Goal: Use online tool/utility: Utilize a website feature to perform a specific function

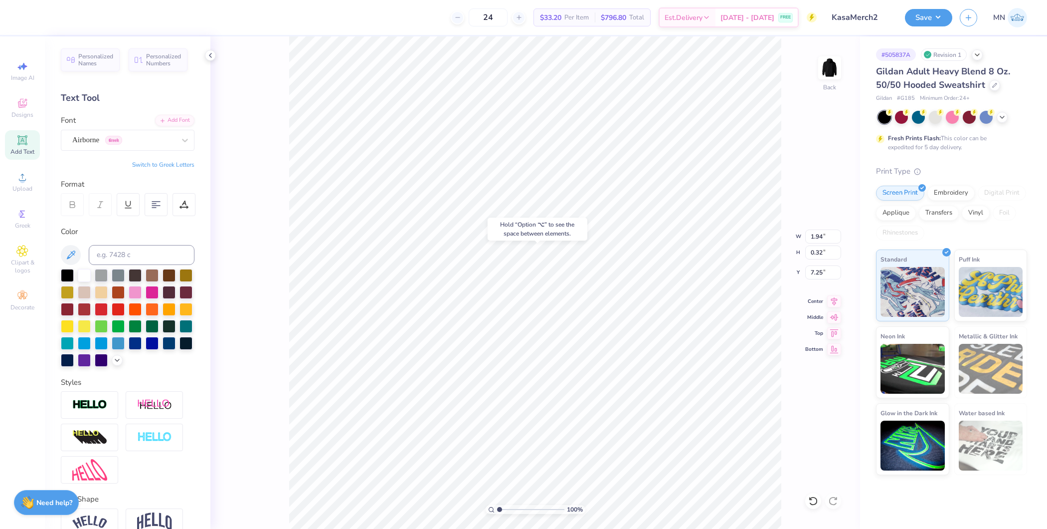
type input "7.25"
type input "4.16"
type input "1.03"
type input "3.00"
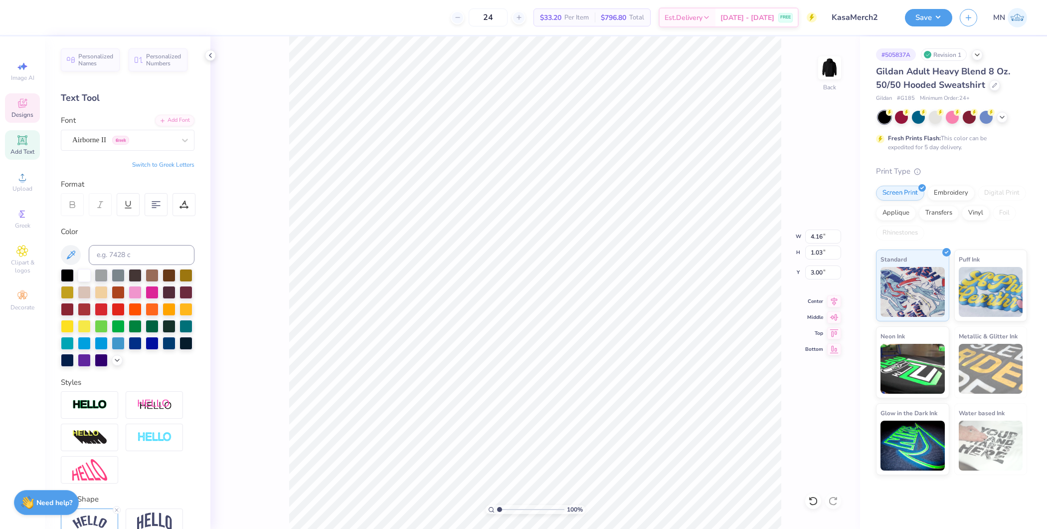
type textarea "Kasa"
click at [643, 341] on li "Duplicate" at bounding box center [652, 341] width 78 height 19
type input "6.70"
paste textarea "[GEOGRAPHIC_DATA], [US_STATE]"
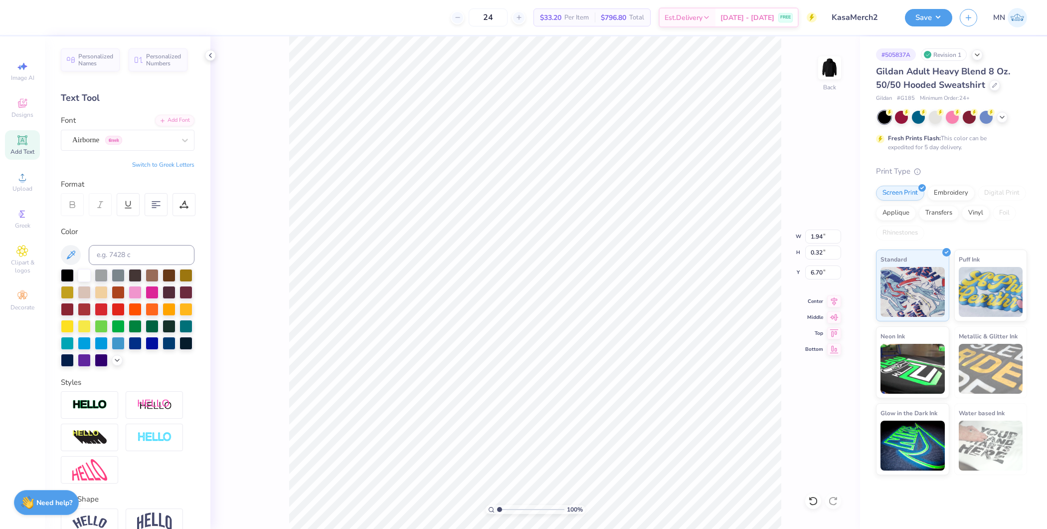
type textarea "[GEOGRAPHIC_DATA], [US_STATE]"
drag, startPoint x: 500, startPoint y: 510, endPoint x: 537, endPoint y: 510, distance: 36.9
type input "6.58"
click at [537, 422] on input "range" at bounding box center [530, 509] width 67 height 9
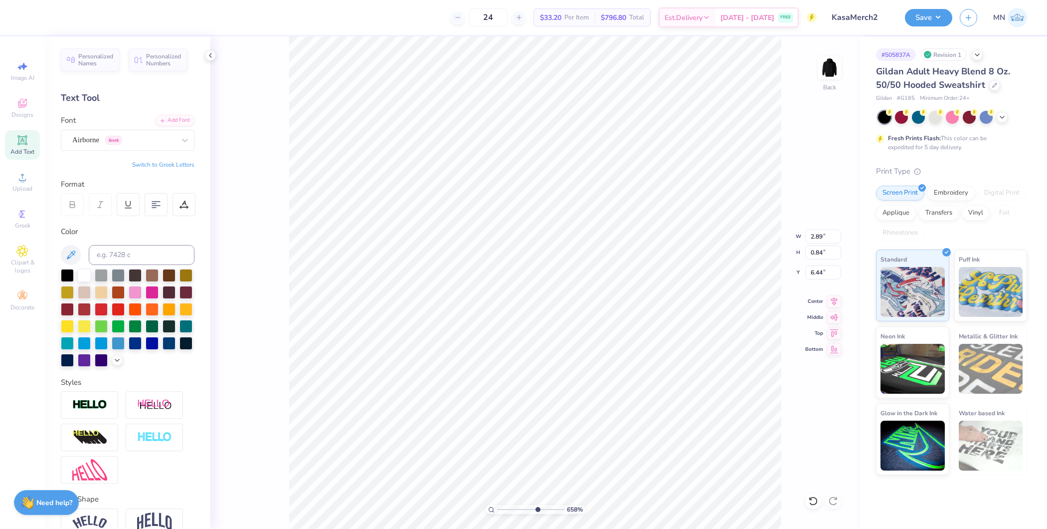
scroll to position [10, 2]
type textarea "[GEOGRAPHIC_DATA],"
type input "8.13"
type input "2.89"
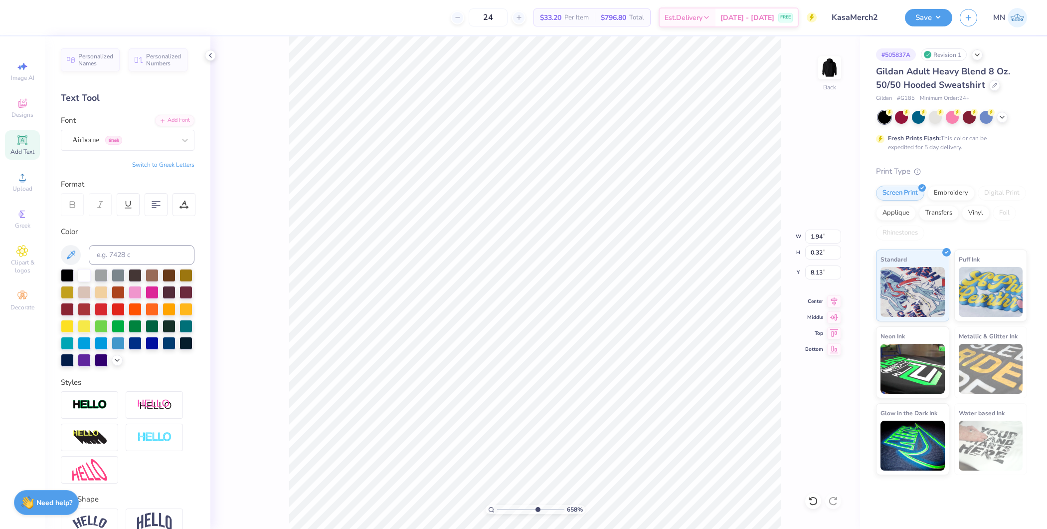
type input "0.35"
click at [511, 346] on li "Duplicate" at bounding box center [525, 344] width 78 height 19
type input "7.14"
type textarea "[US_STATE]"
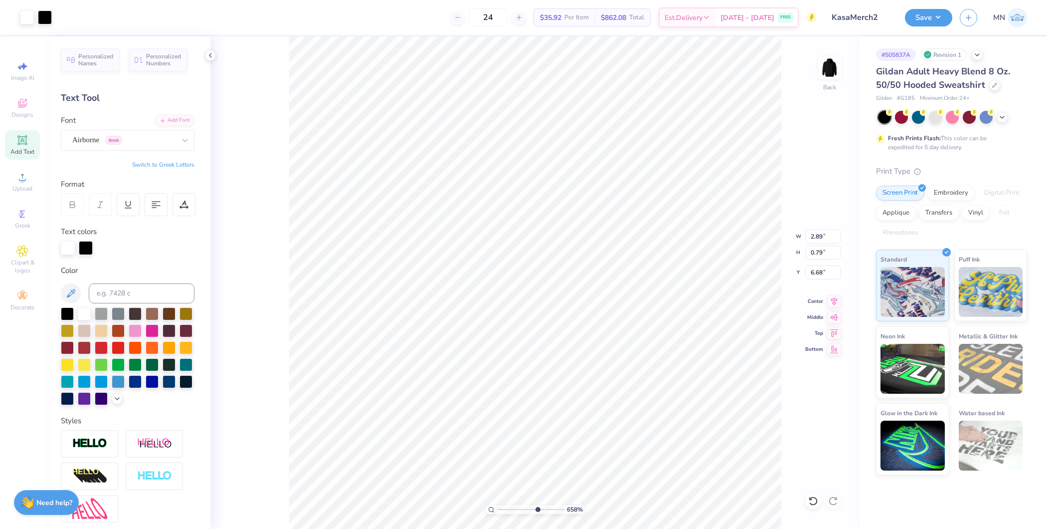
type input "6.51"
type input "1.94"
type input "0.32"
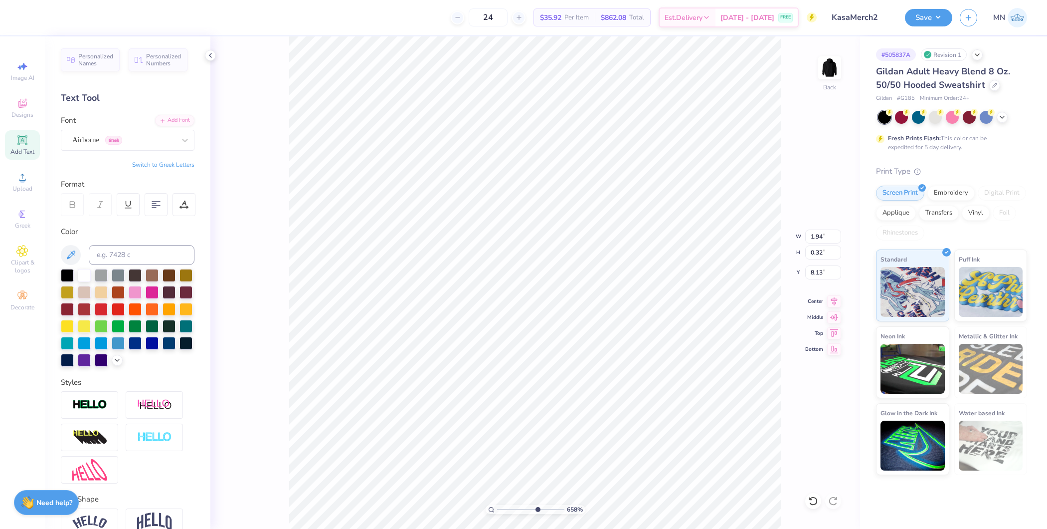
type input "7.41"
type input "1"
drag, startPoint x: 538, startPoint y: 510, endPoint x: 496, endPoint y: 506, distance: 42.0
click at [496, 422] on div "100 %" at bounding box center [536, 509] width 100 height 9
type input "3.89"
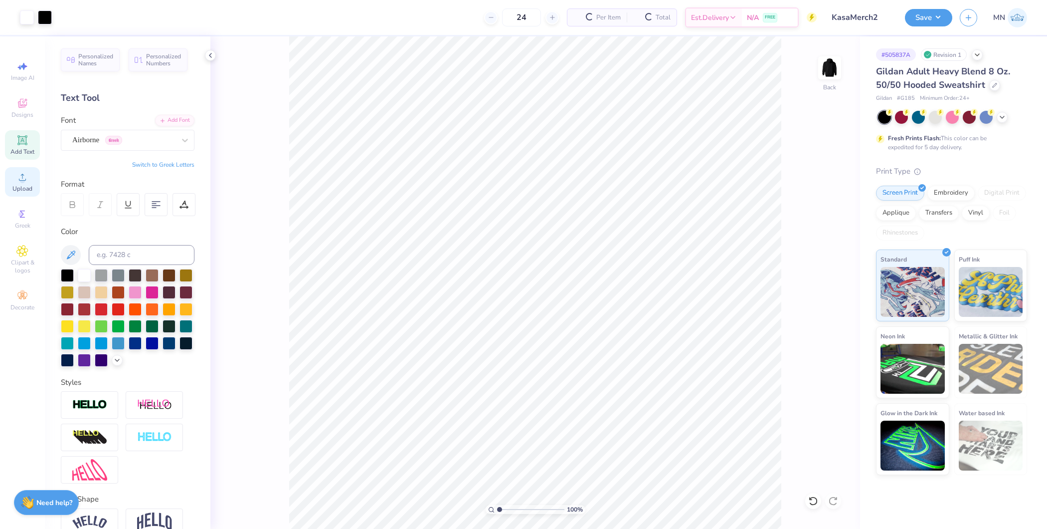
click at [23, 182] on circle at bounding box center [21, 180] width 5 height 5
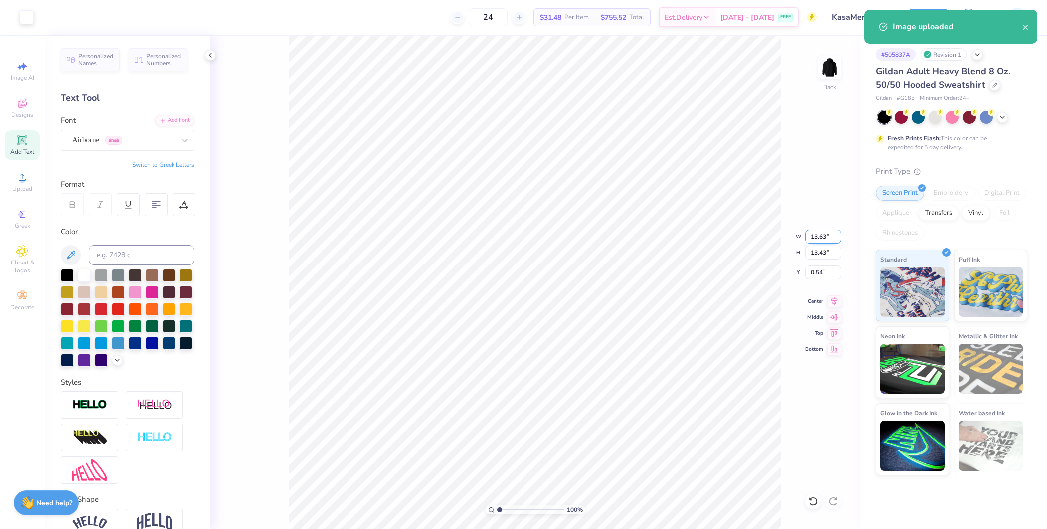
click at [824, 235] on input "13.63" at bounding box center [823, 236] width 36 height 14
type input "2.40"
type input "2.36"
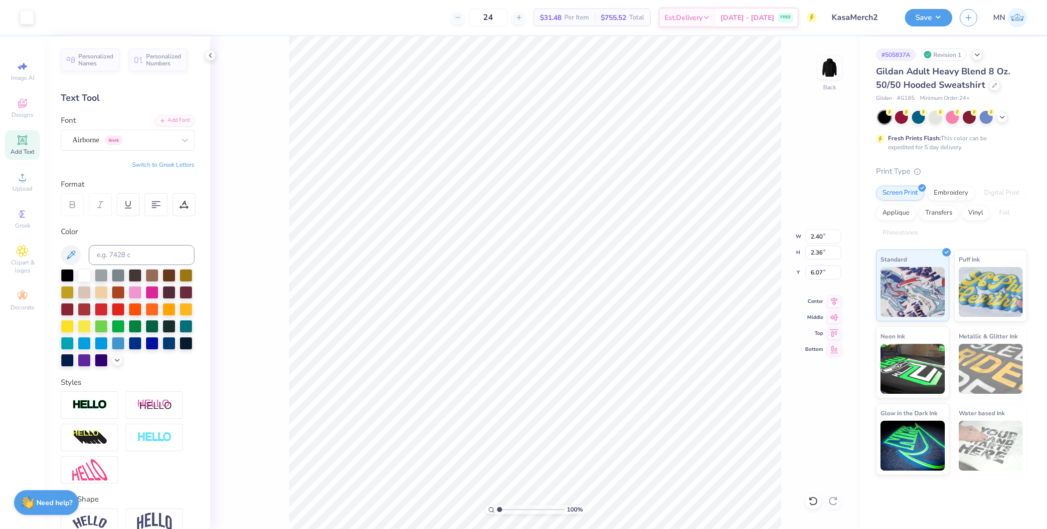
type input "4.14"
drag, startPoint x: 499, startPoint y: 509, endPoint x: 537, endPoint y: 506, distance: 38.0
type input "6.68"
click at [537, 422] on input "range" at bounding box center [530, 509] width 67 height 9
type input "3.76"
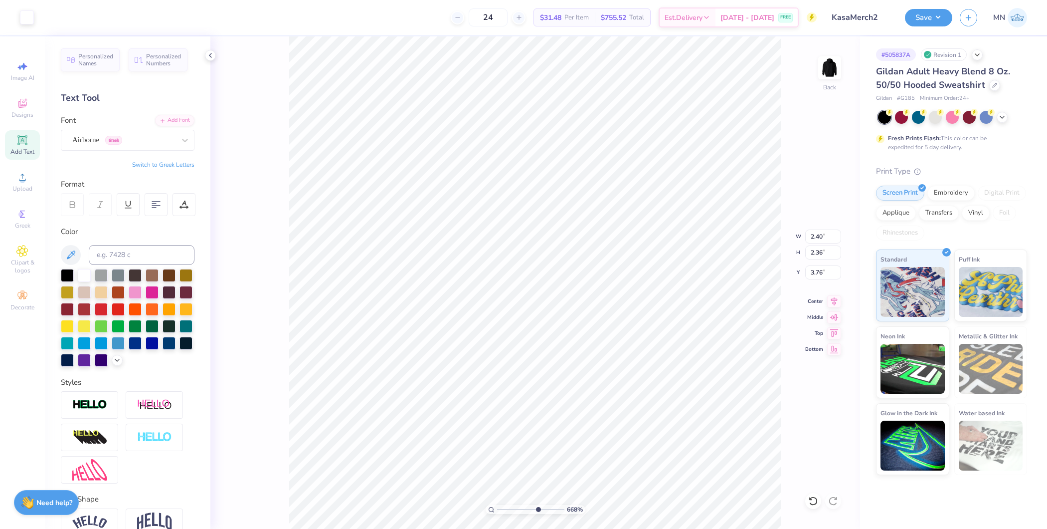
type input "2.19"
type input "0.74"
type input "3.15"
type input "2.50"
type input "0.85"
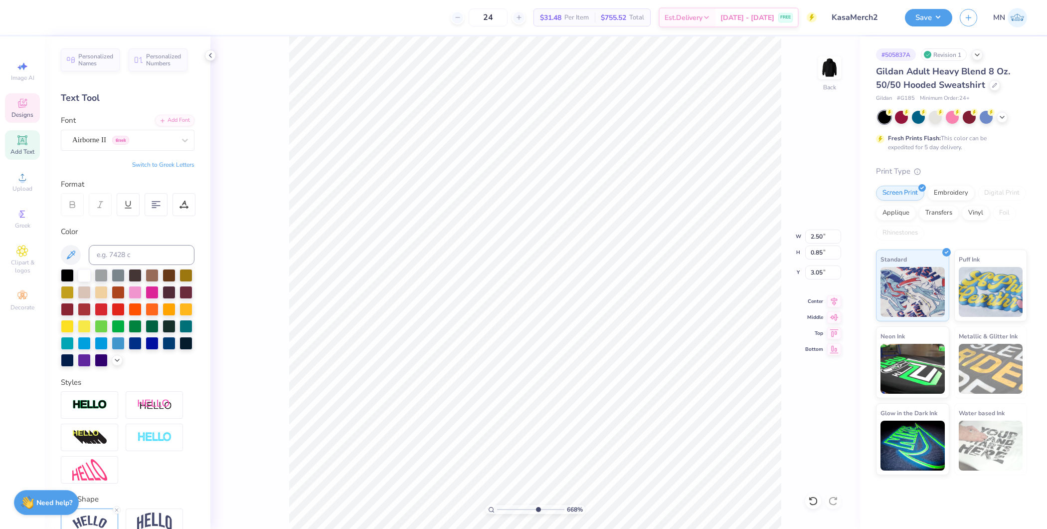
type input "3.12"
click at [561, 422] on div "668 %" at bounding box center [535, 282] width 492 height 492
type input "1.77"
type input "0.75"
type input "6.21"
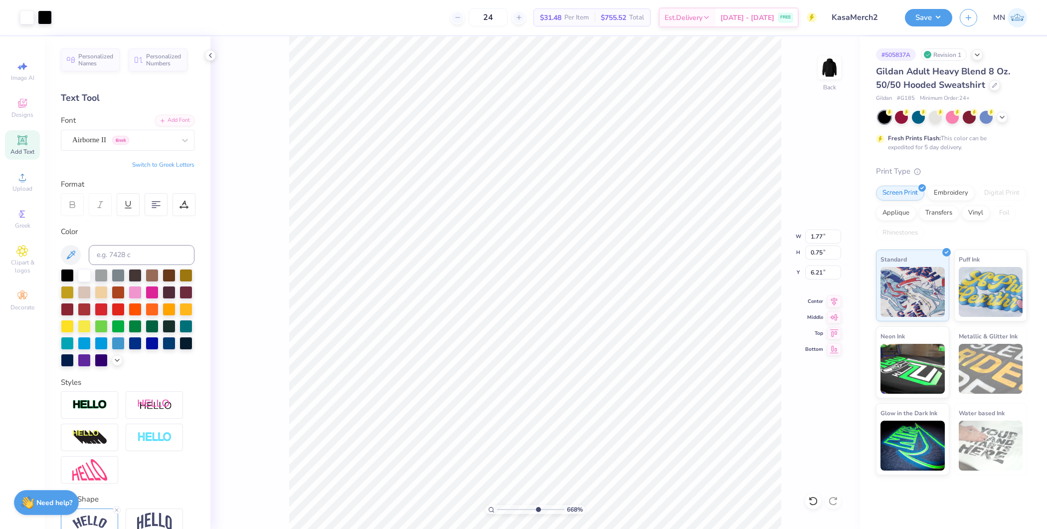
type input "1.88"
type input "0.79"
type input "6.21"
type input "1"
click at [476, 422] on div "100 %" at bounding box center [535, 282] width 492 height 492
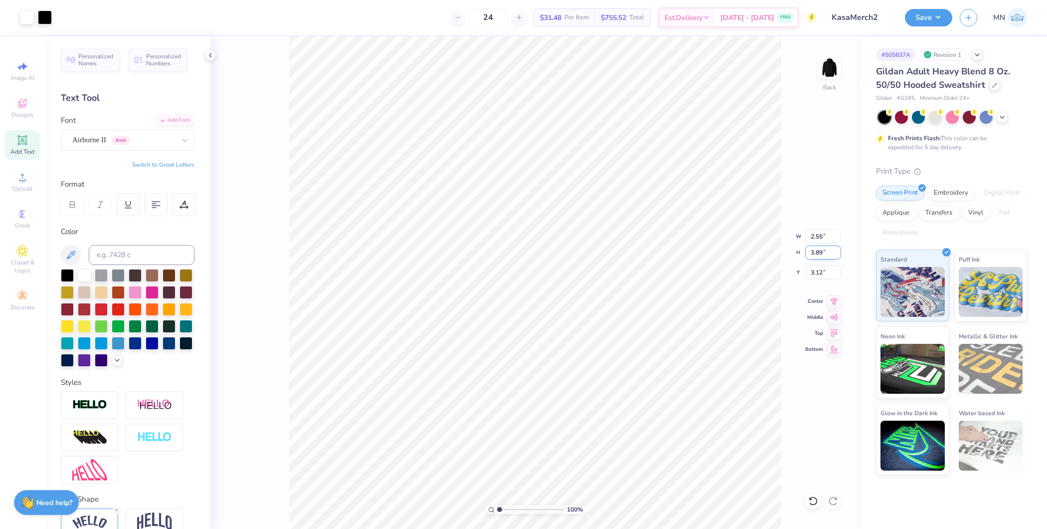
click at [826, 249] on input "3.89" at bounding box center [823, 252] width 36 height 14
type input "4"
type input "2.63"
type input "4.00"
click at [821, 269] on input "3.00" at bounding box center [823, 272] width 36 height 14
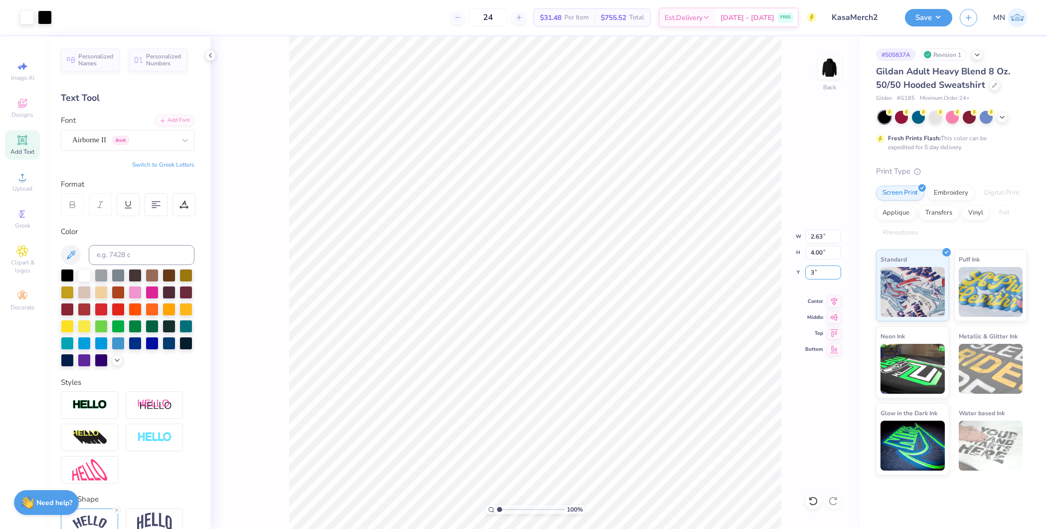
type input "3"
click at [660, 279] on body "Art colors 24 $31.48 Per Item $755.52 Total Est. Delivery [DATE] - [DATE] FREE …" at bounding box center [523, 264] width 1047 height 529
click at [623, 374] on li "Group" at bounding box center [644, 379] width 78 height 19
click at [837, 15] on button "Save" at bounding box center [928, 15] width 47 height 17
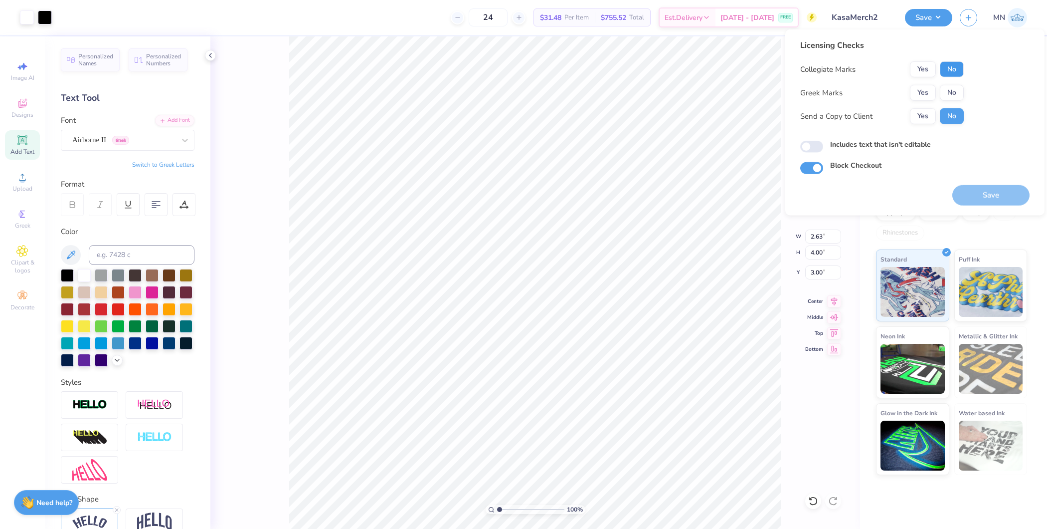
click at [837, 70] on button "No" at bounding box center [952, 69] width 24 height 16
click at [837, 87] on button "No" at bounding box center [952, 93] width 24 height 16
click at [837, 203] on button "Save" at bounding box center [991, 195] width 77 height 20
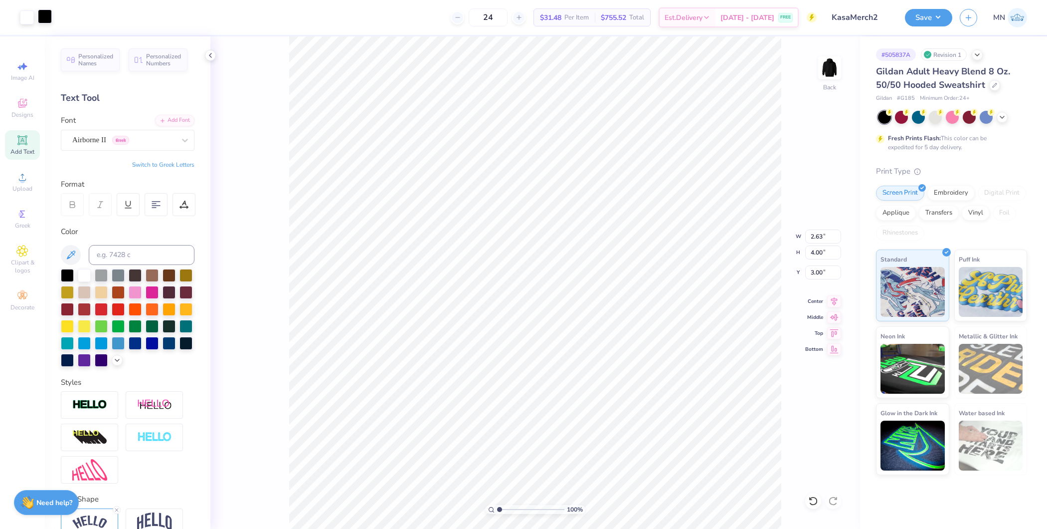
click at [41, 17] on div at bounding box center [45, 16] width 14 height 14
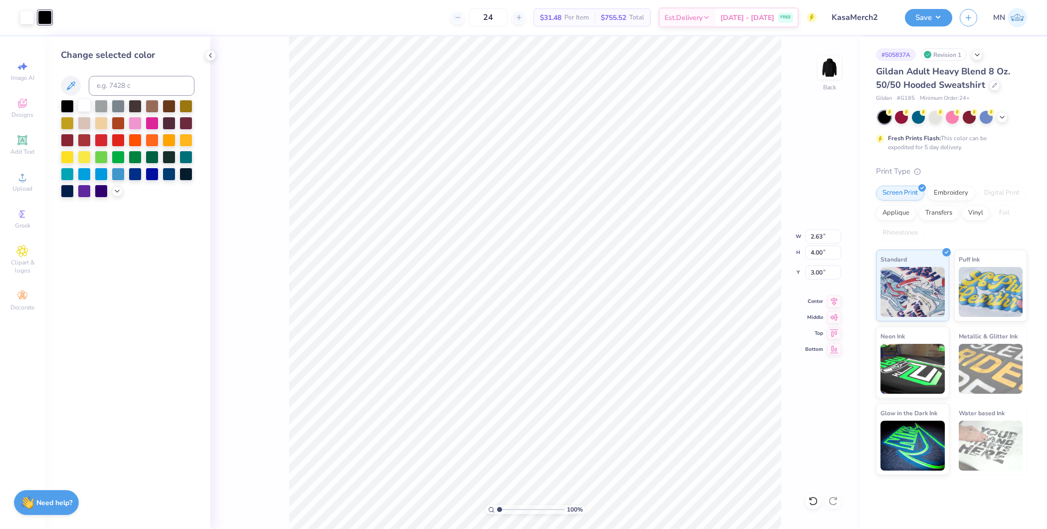
click at [82, 105] on div at bounding box center [84, 105] width 13 height 13
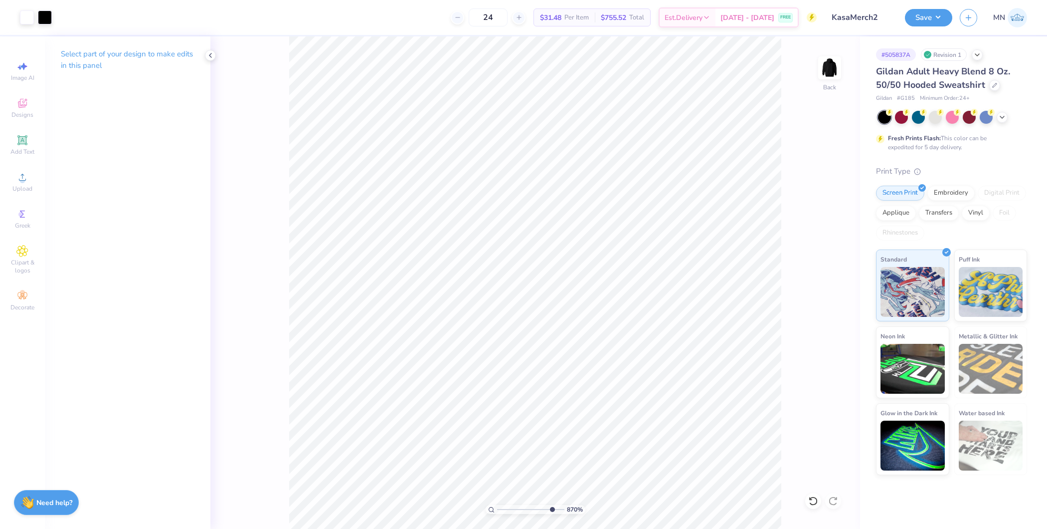
drag, startPoint x: 499, startPoint y: 510, endPoint x: 551, endPoint y: 510, distance: 51.9
type input "8.7"
click at [551, 422] on input "range" at bounding box center [530, 509] width 67 height 9
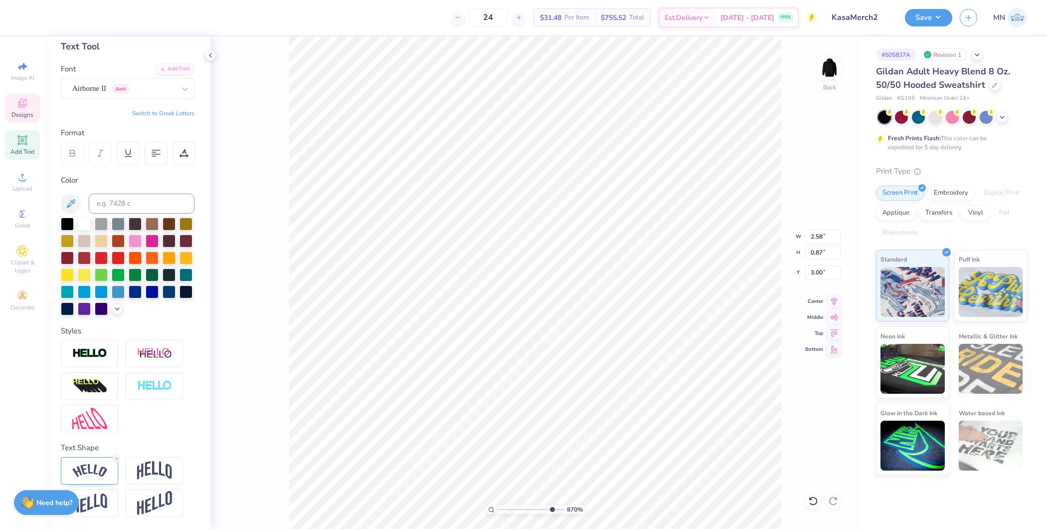
scroll to position [67, 0]
click at [79, 216] on div at bounding box center [84, 222] width 13 height 13
type input "1.93"
type input "0.24"
type input "6.18"
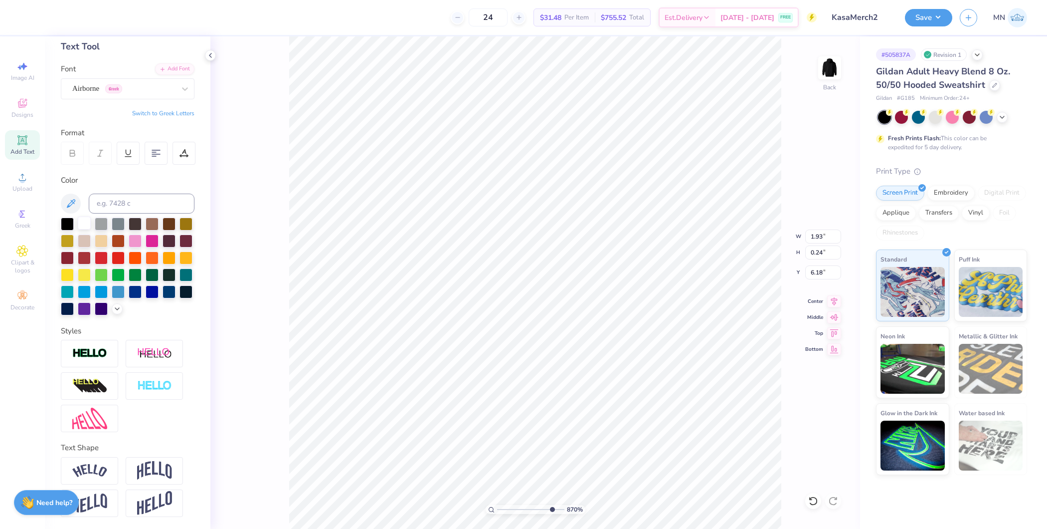
click at [83, 216] on div at bounding box center [84, 222] width 13 height 13
type input "1.57"
type input "0.21"
type input "6.50"
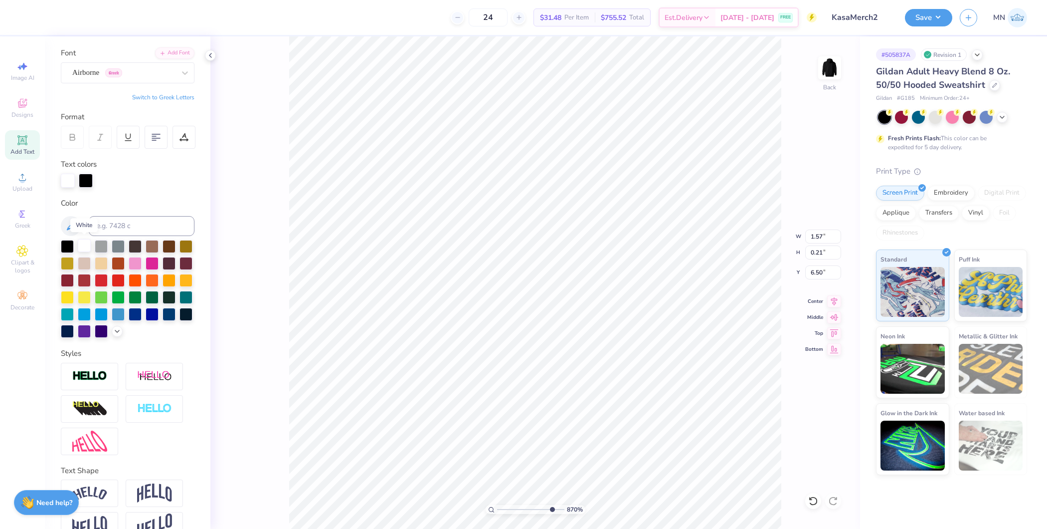
click at [82, 247] on div at bounding box center [84, 245] width 13 height 13
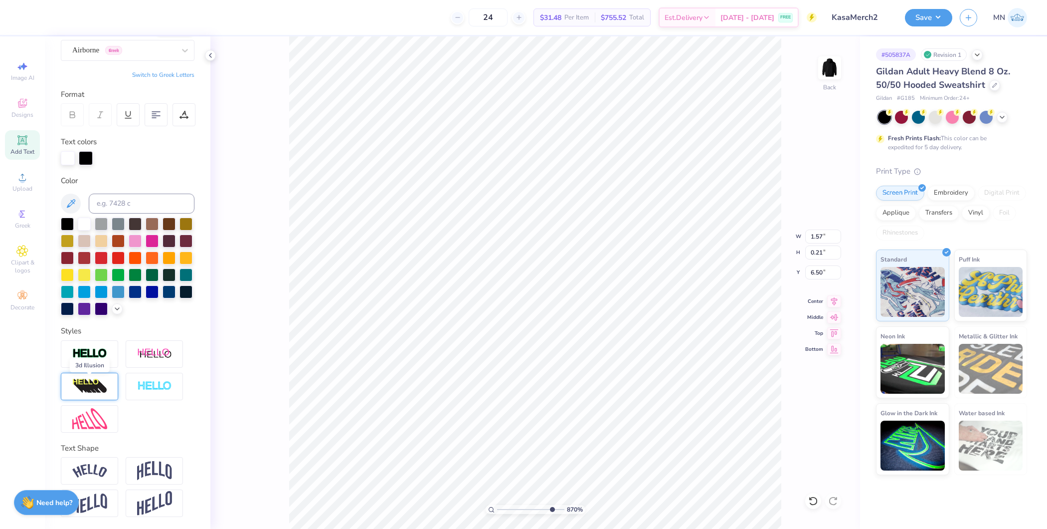
click at [104, 389] on img at bounding box center [89, 386] width 35 height 16
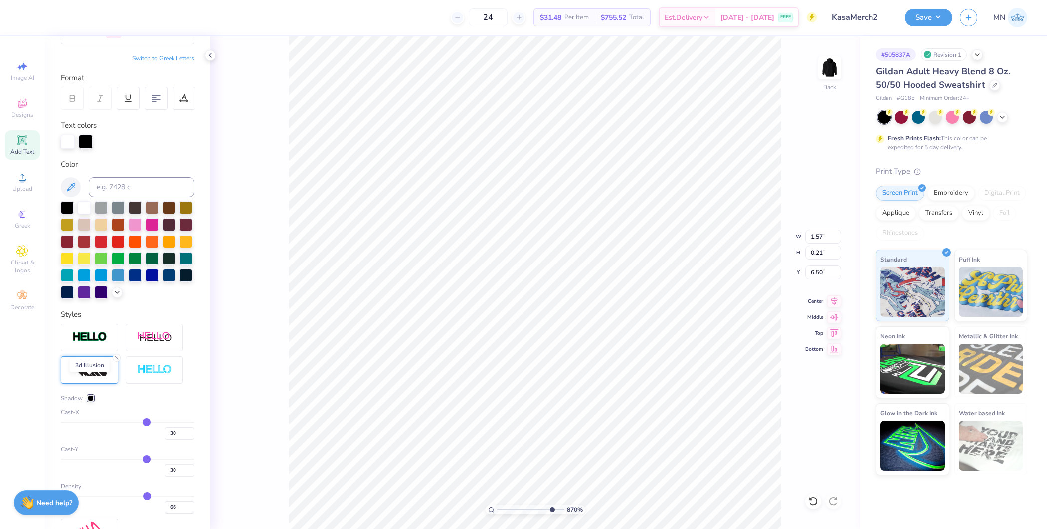
type input "2.04"
type input "0.28"
click at [117, 361] on icon at bounding box center [117, 358] width 6 height 6
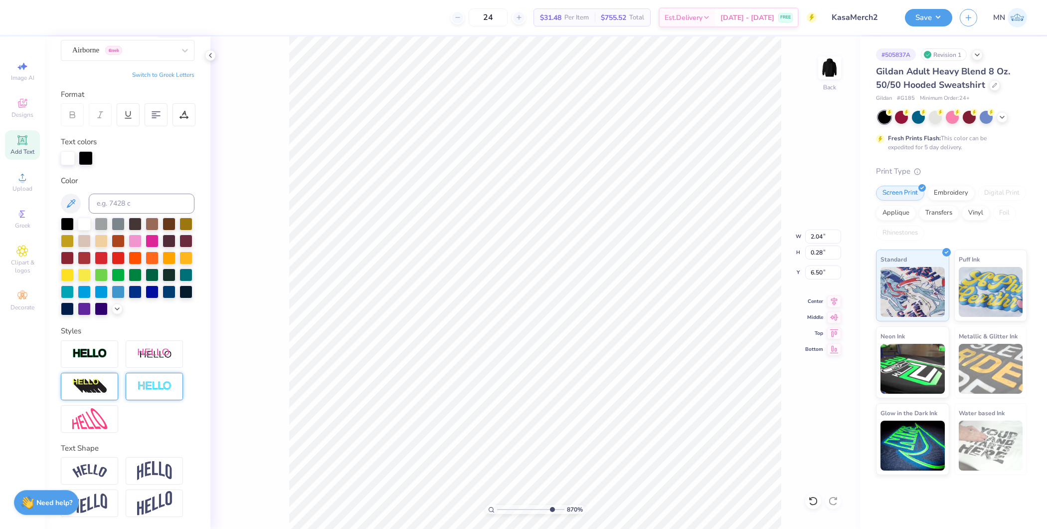
type input "1.57"
type input "0.21"
click at [88, 150] on div at bounding box center [86, 157] width 14 height 14
click at [81, 216] on div at bounding box center [84, 222] width 13 height 13
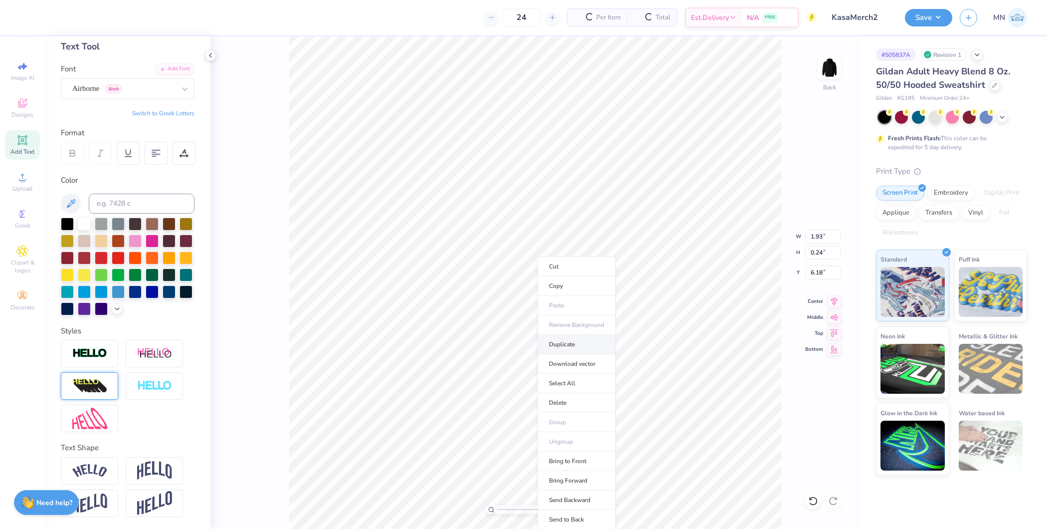
click at [573, 347] on li "Duplicate" at bounding box center [577, 344] width 78 height 19
type input "6.46"
type textarea "[US_STATE]"
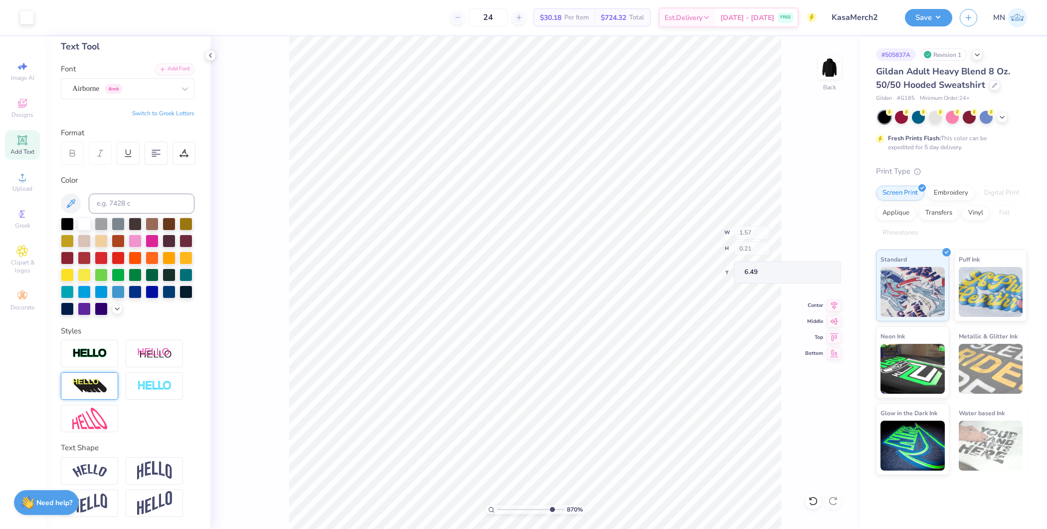
type input "6.49"
drag, startPoint x: 552, startPoint y: 510, endPoint x: 469, endPoint y: 491, distance: 84.9
type input "1"
click at [497, 422] on input "range" at bounding box center [530, 509] width 67 height 9
click at [837, 23] on button "Save" at bounding box center [928, 15] width 47 height 17
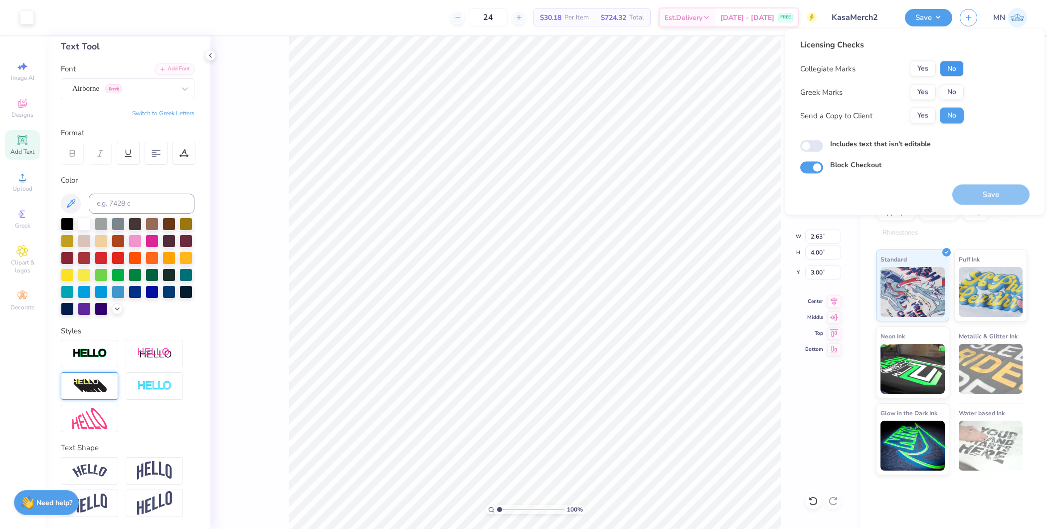
click at [837, 74] on button "No" at bounding box center [952, 69] width 24 height 16
click at [837, 84] on button "No" at bounding box center [952, 92] width 24 height 16
click at [837, 188] on button "Save" at bounding box center [991, 195] width 77 height 20
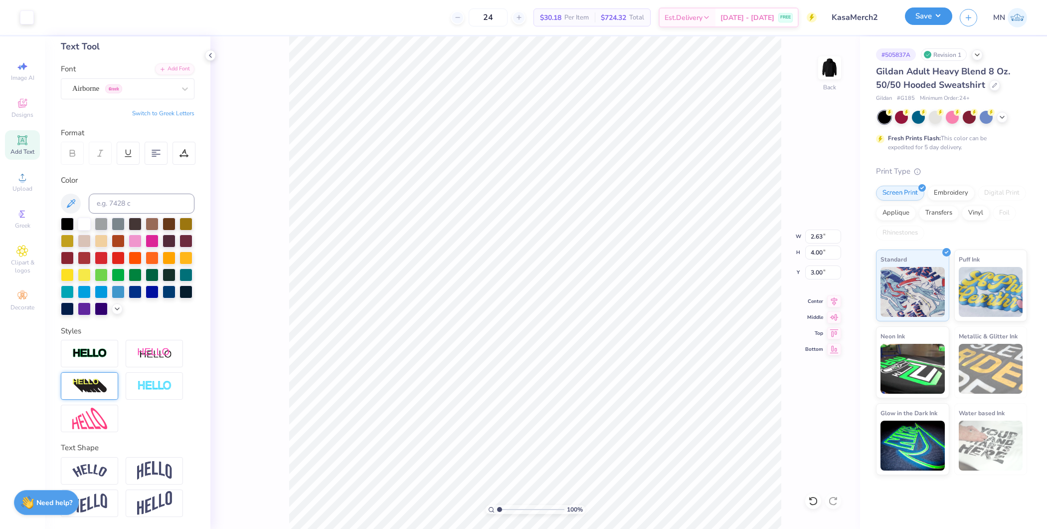
click at [837, 16] on button "Save" at bounding box center [928, 15] width 47 height 17
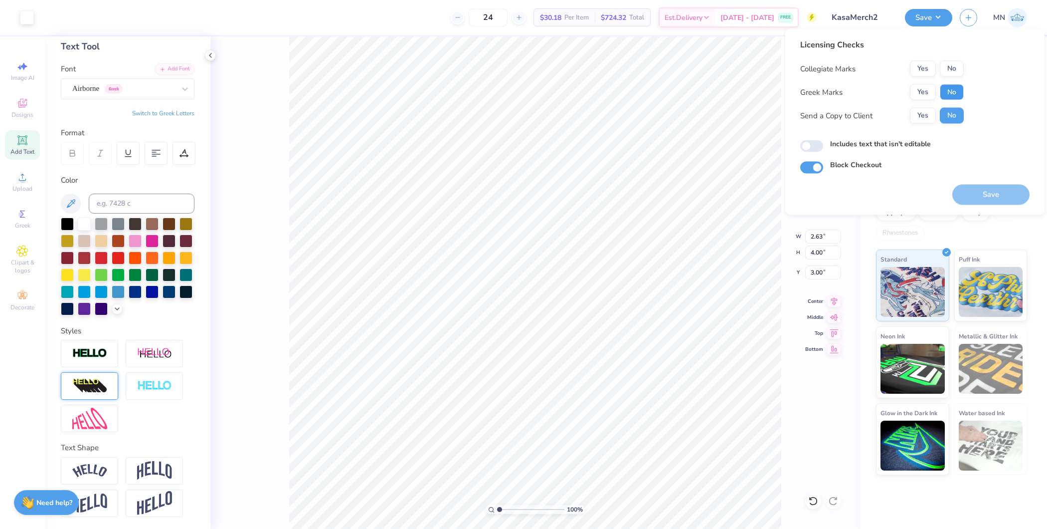
click at [837, 90] on button "No" at bounding box center [952, 92] width 24 height 16
click at [837, 62] on button "No" at bounding box center [952, 69] width 24 height 16
click at [837, 185] on button "Save" at bounding box center [991, 195] width 77 height 20
